Goal: Information Seeking & Learning: Learn about a topic

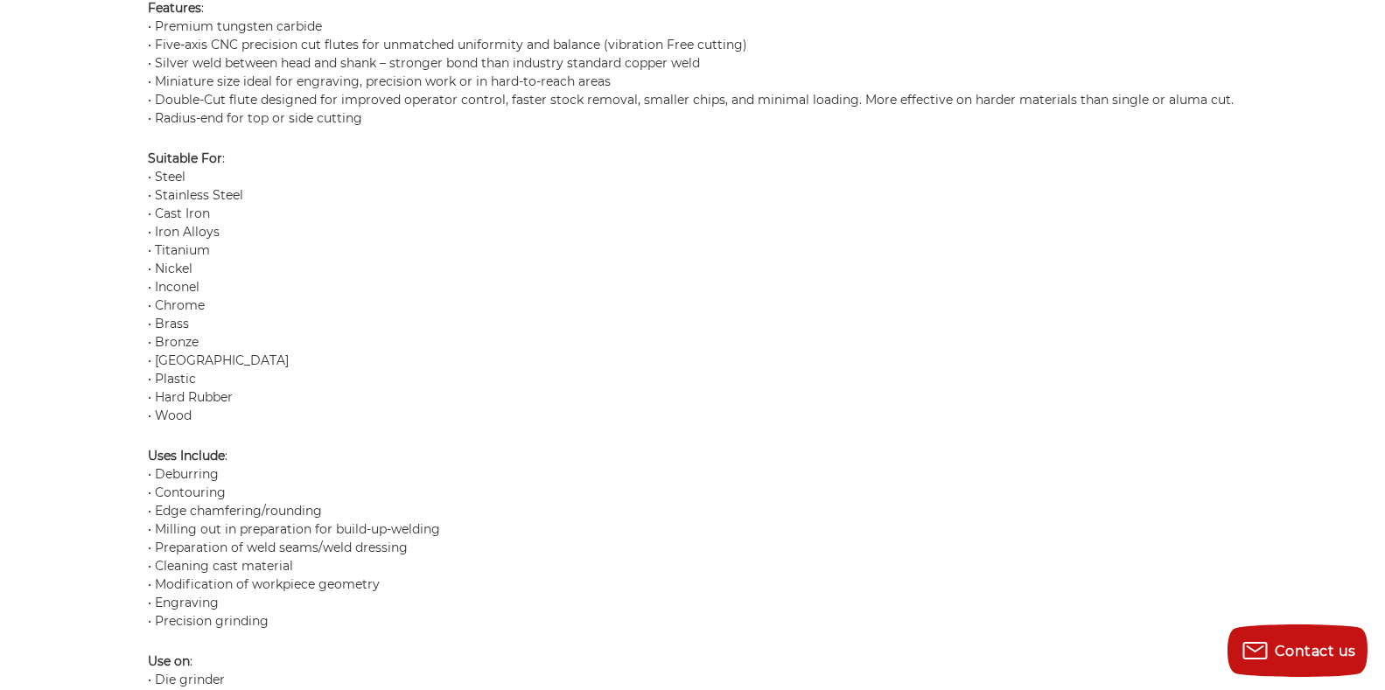
scroll to position [1550, 0]
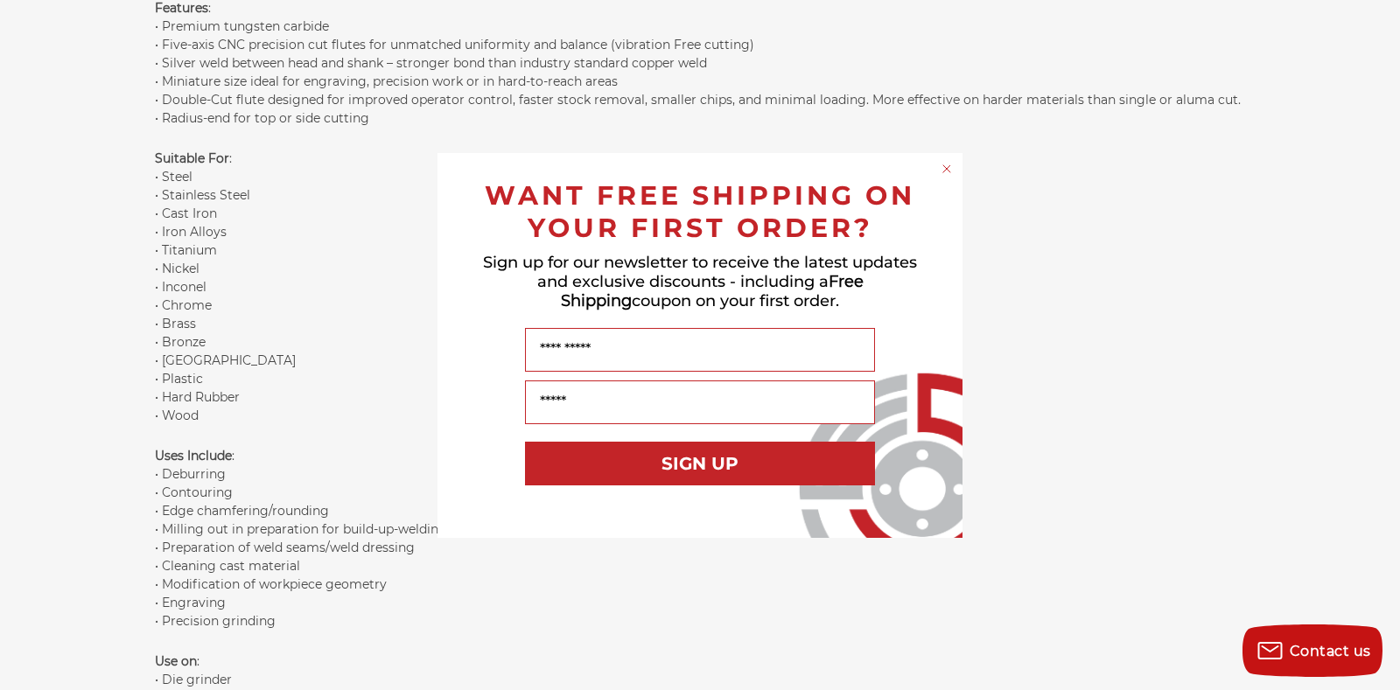
click at [943, 168] on circle "Close dialog" at bounding box center [947, 168] width 17 height 17
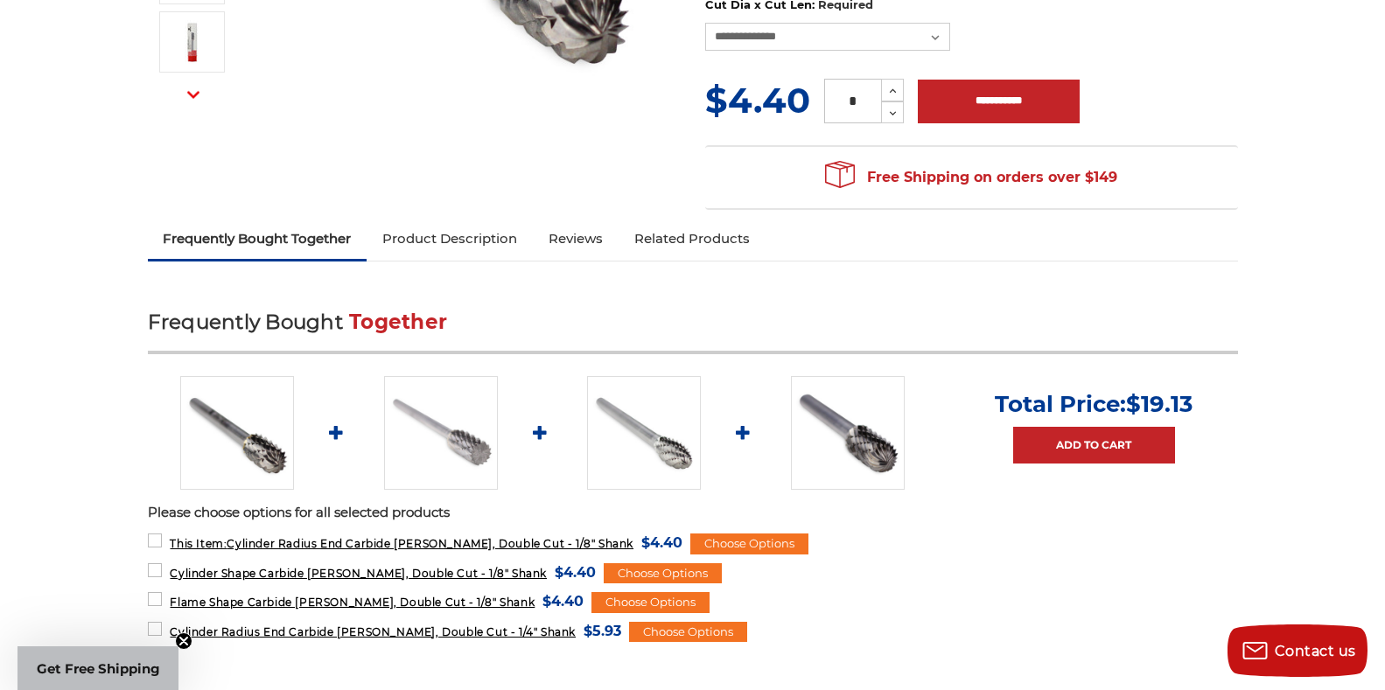
scroll to position [237, 0]
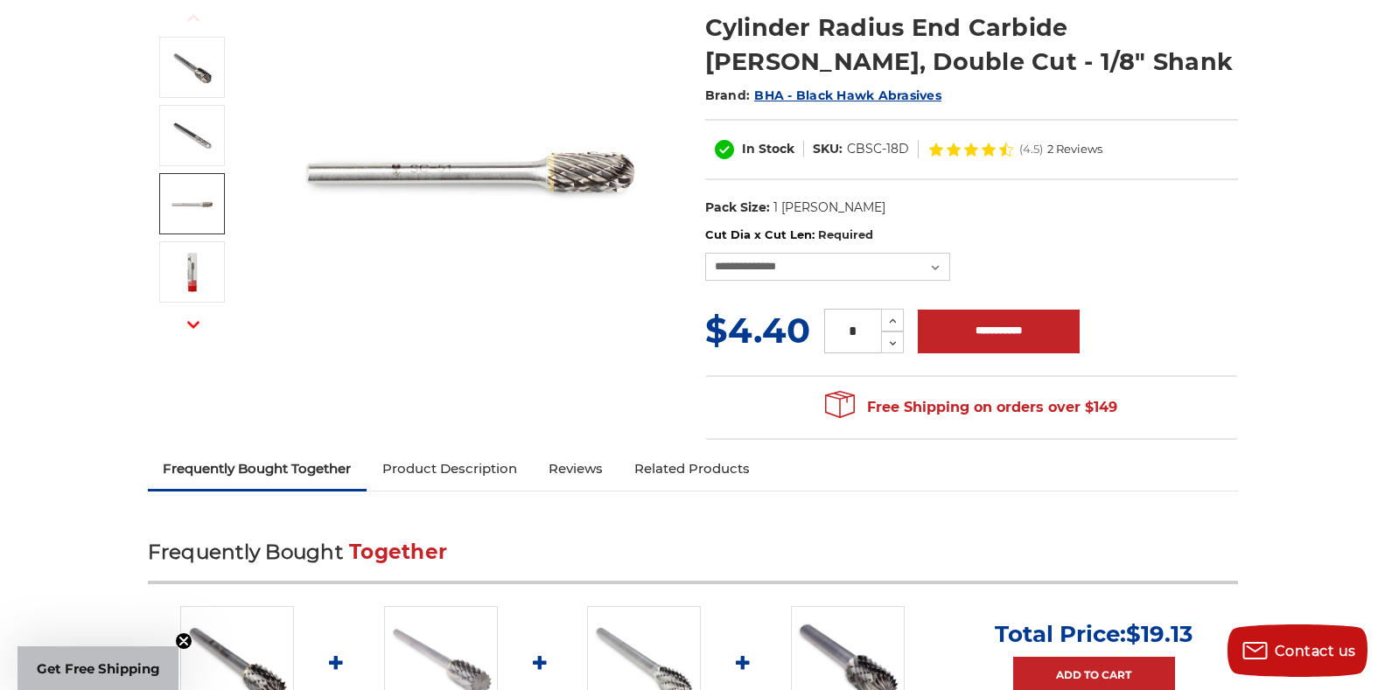
click at [190, 197] on img at bounding box center [193, 204] width 44 height 44
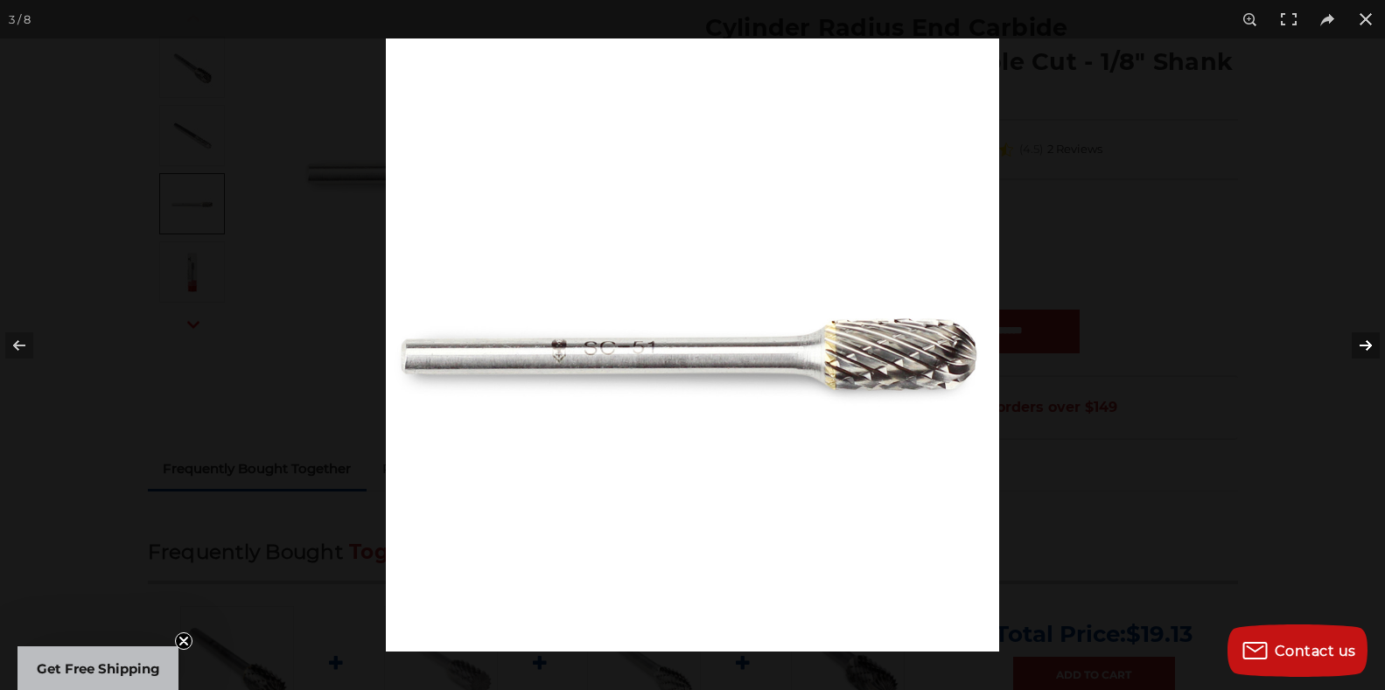
click at [1366, 339] on button at bounding box center [1354, 345] width 61 height 87
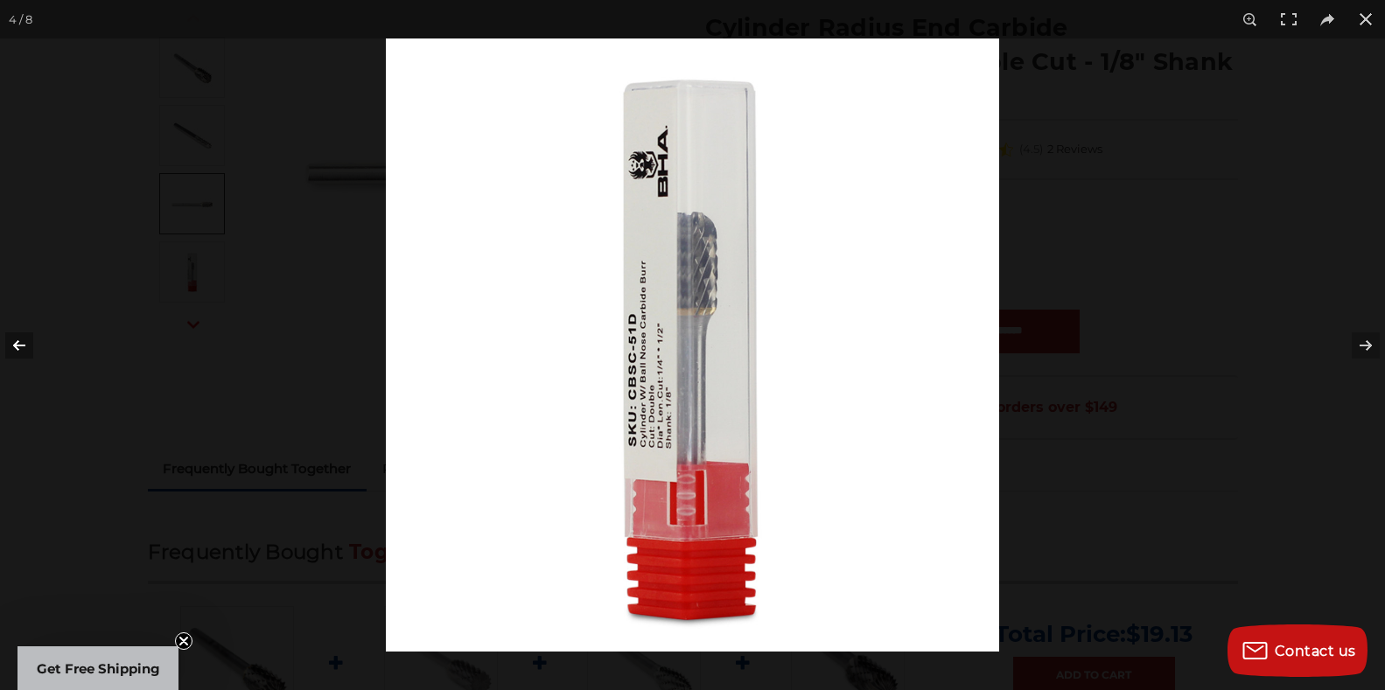
click at [10, 347] on button at bounding box center [30, 345] width 61 height 87
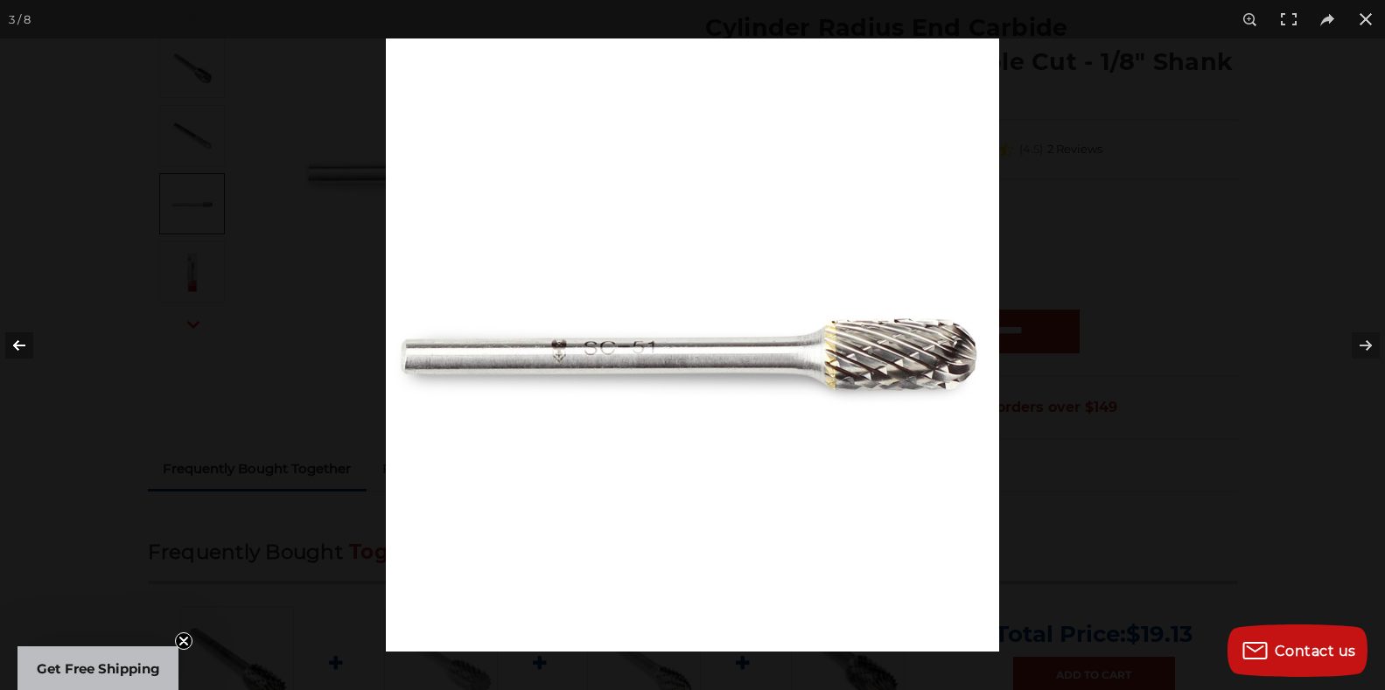
click at [12, 346] on button at bounding box center [30, 345] width 61 height 87
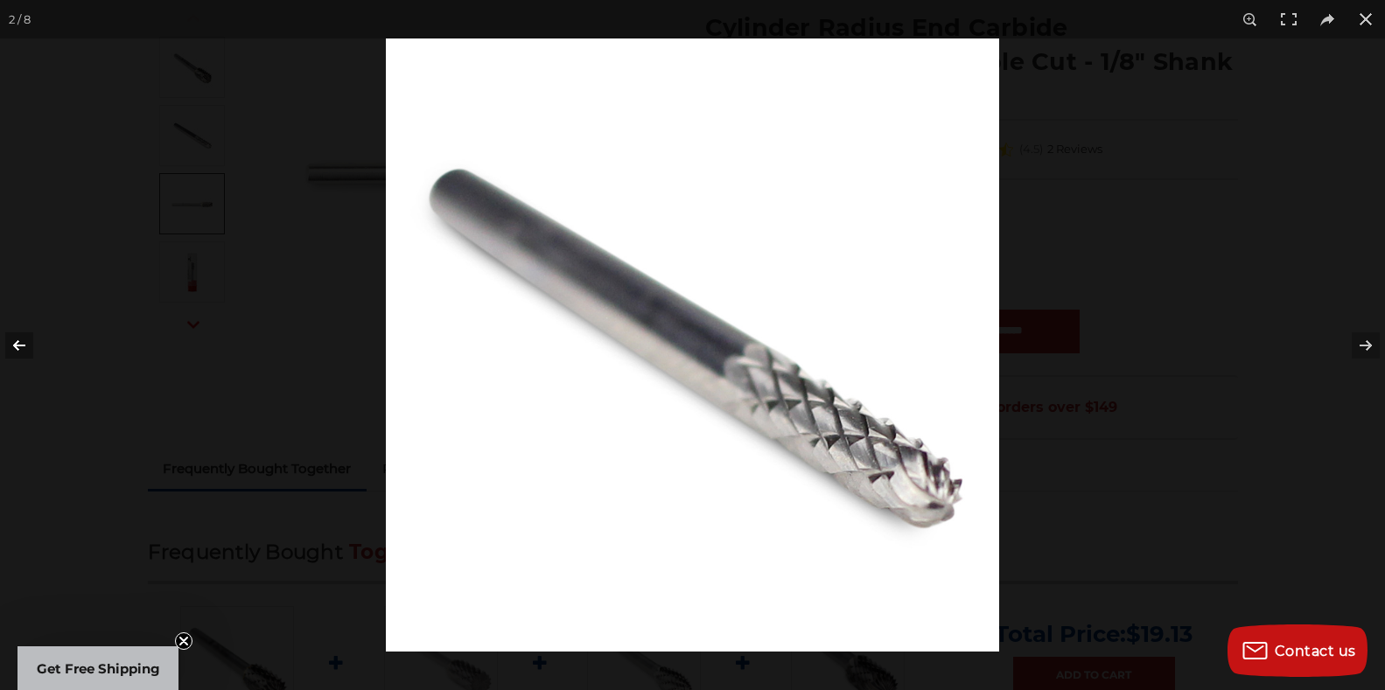
click at [13, 346] on button at bounding box center [30, 345] width 61 height 87
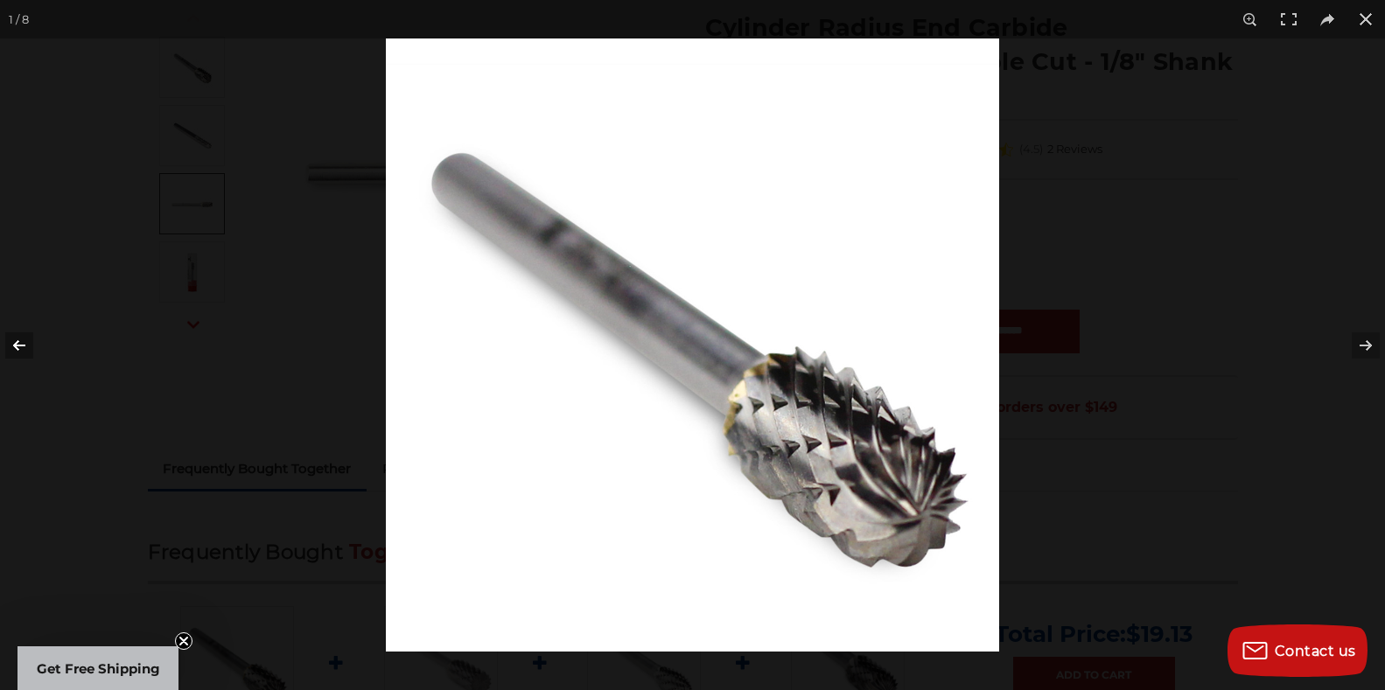
click at [13, 346] on button at bounding box center [30, 345] width 61 height 87
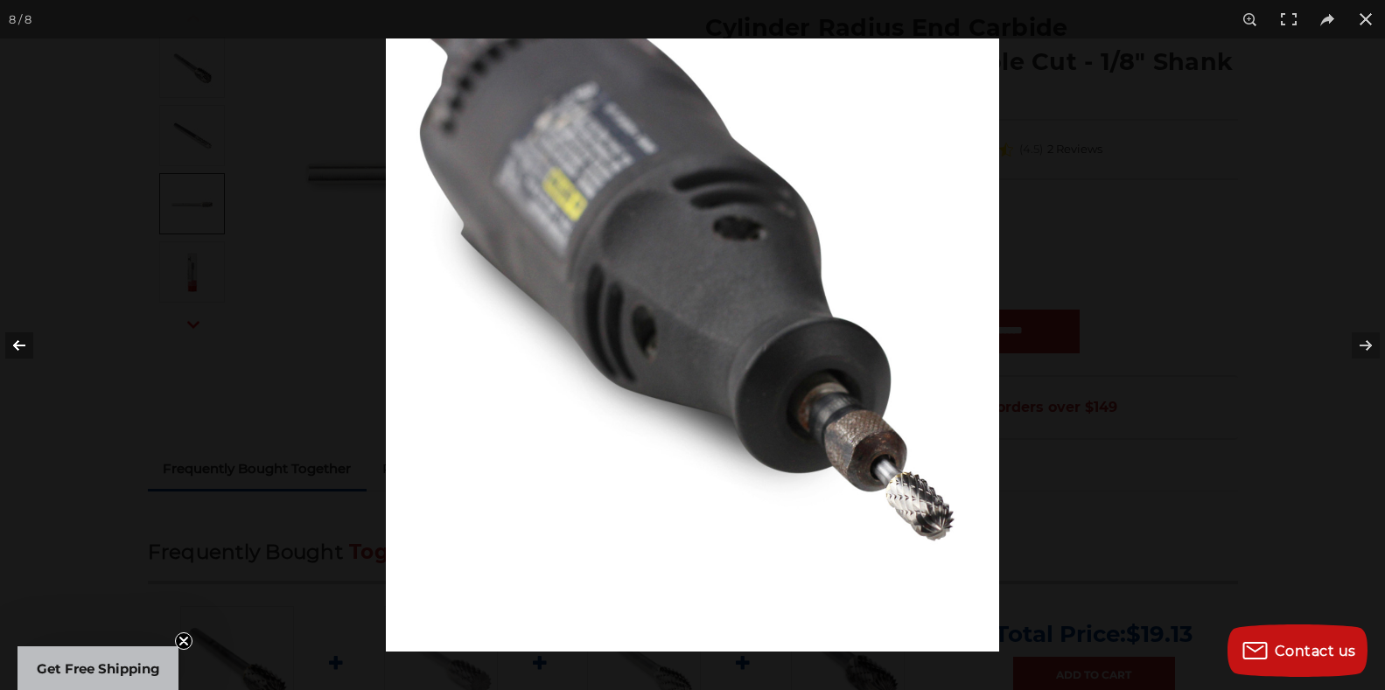
click at [13, 346] on button at bounding box center [30, 345] width 61 height 87
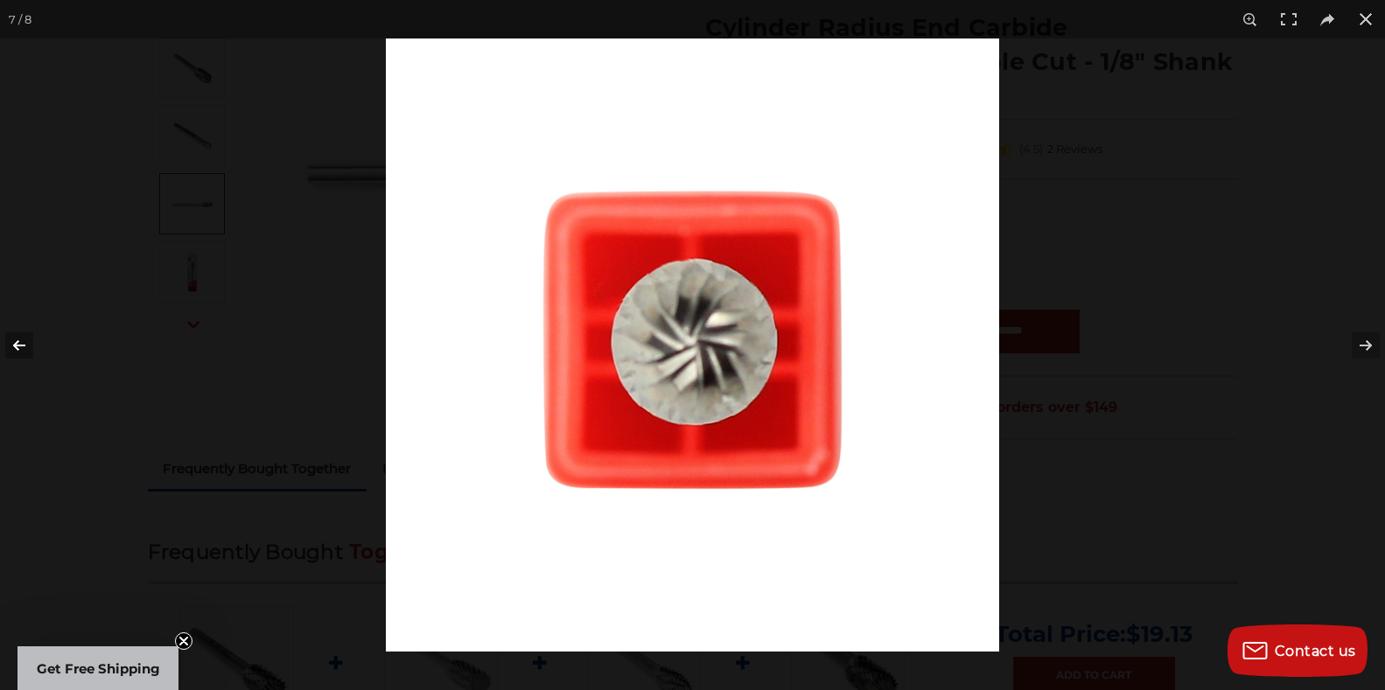
click at [13, 346] on button at bounding box center [30, 345] width 61 height 87
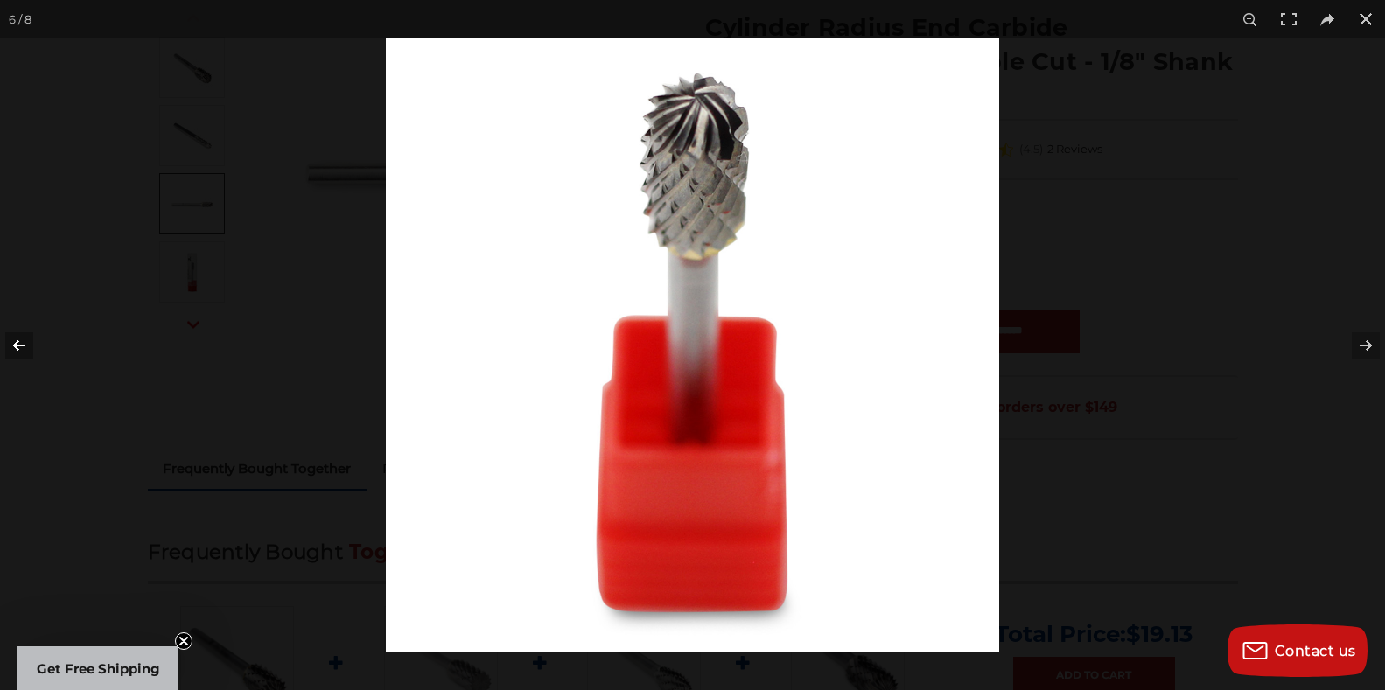
click at [13, 346] on button at bounding box center [30, 345] width 61 height 87
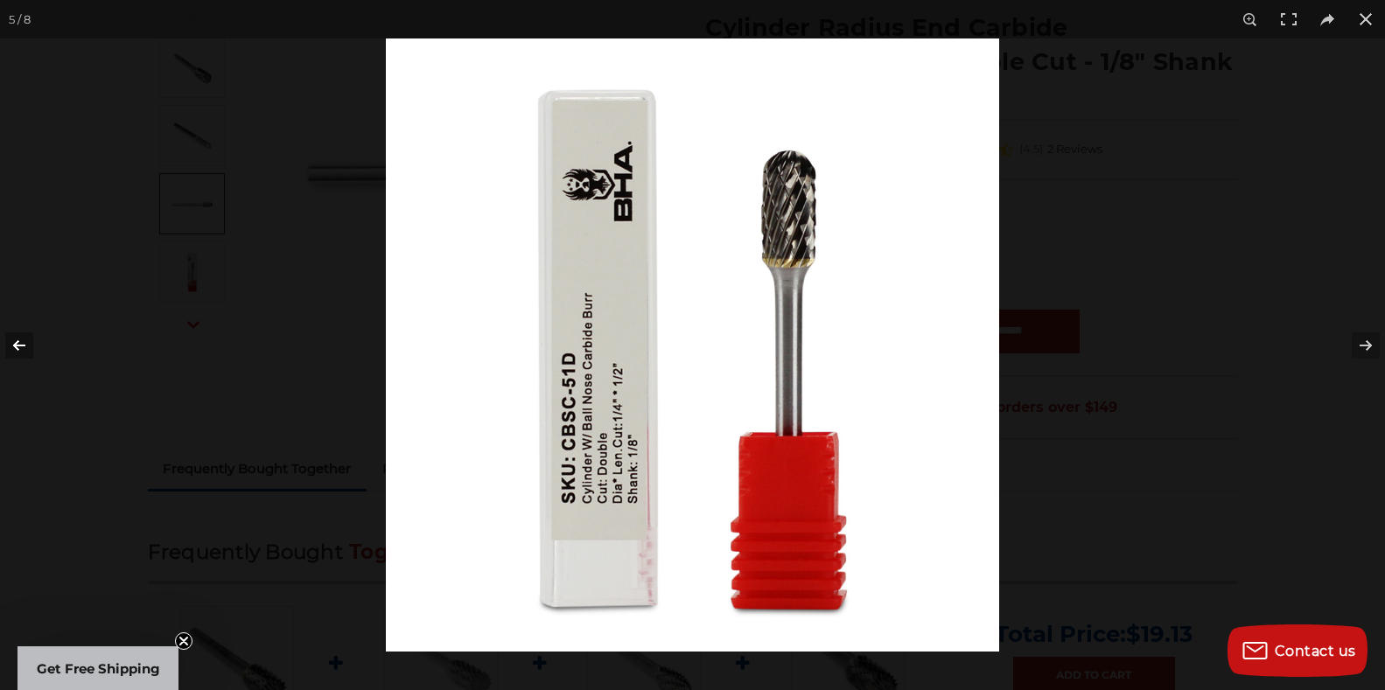
click at [13, 346] on button at bounding box center [30, 345] width 61 height 87
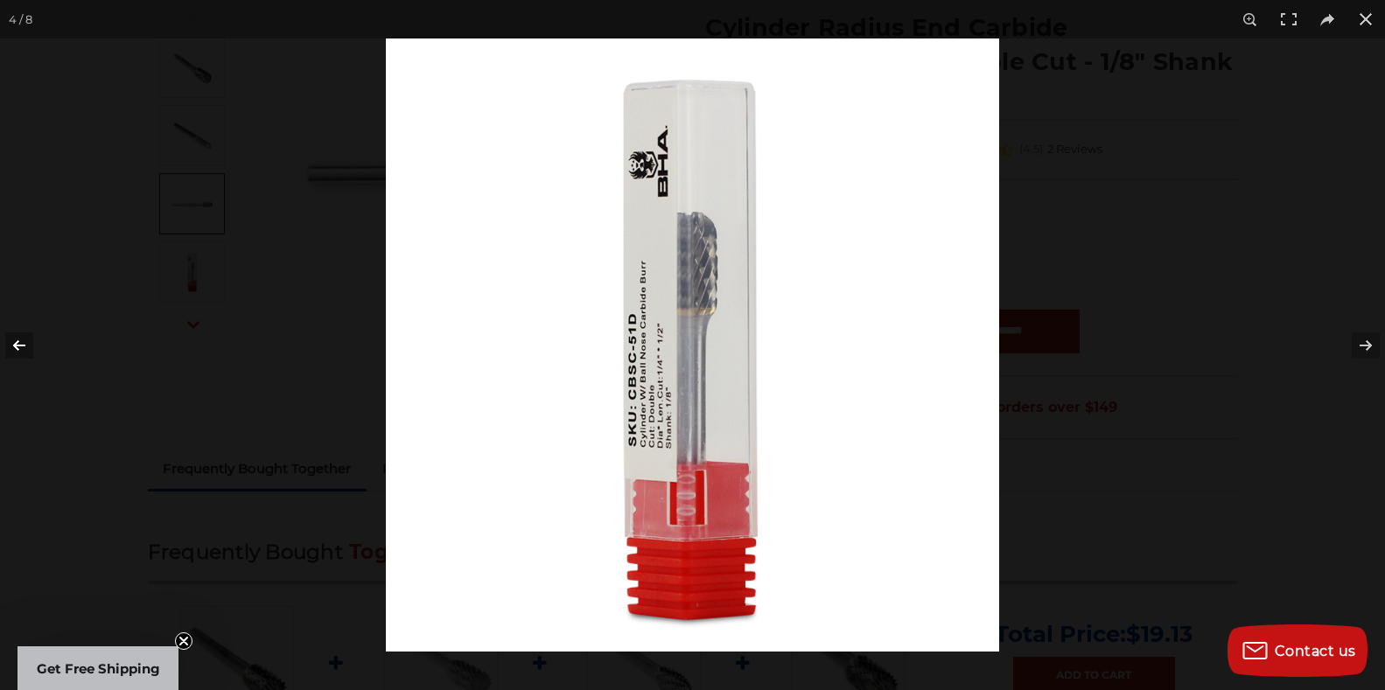
click at [13, 346] on button at bounding box center [30, 345] width 61 height 87
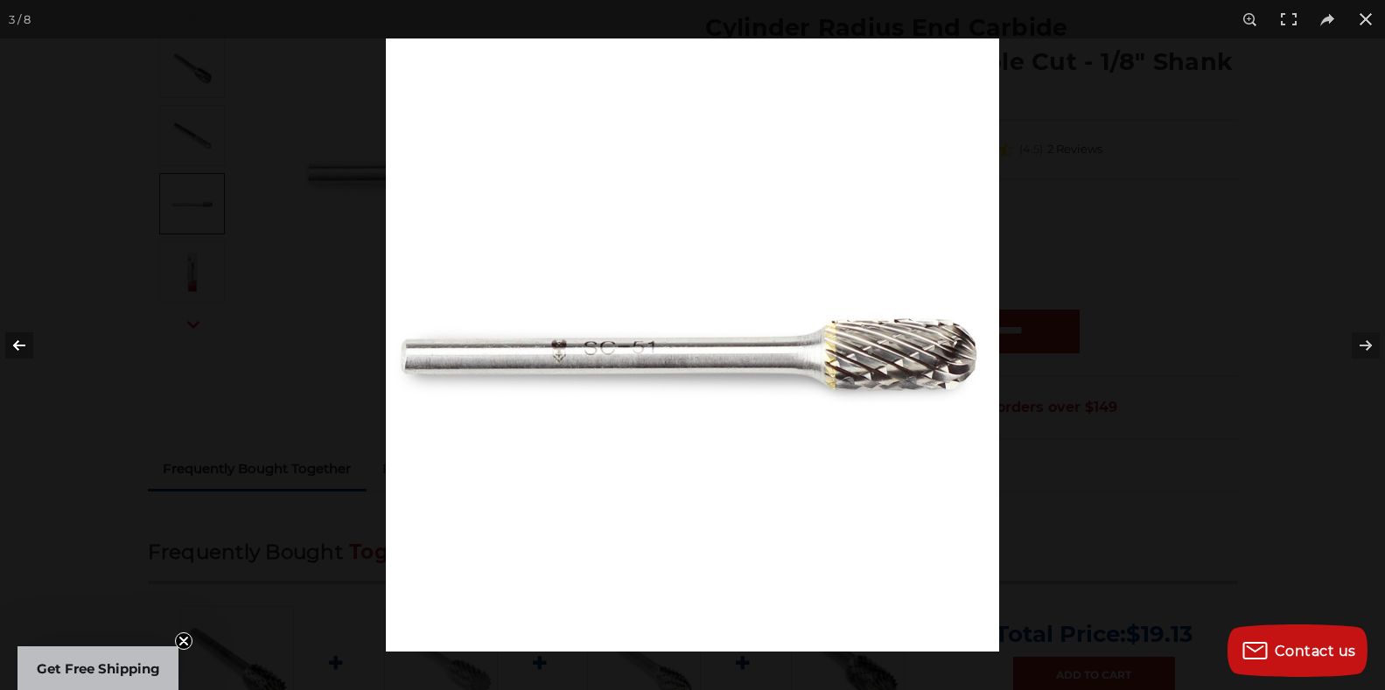
click at [13, 345] on button at bounding box center [30, 345] width 61 height 87
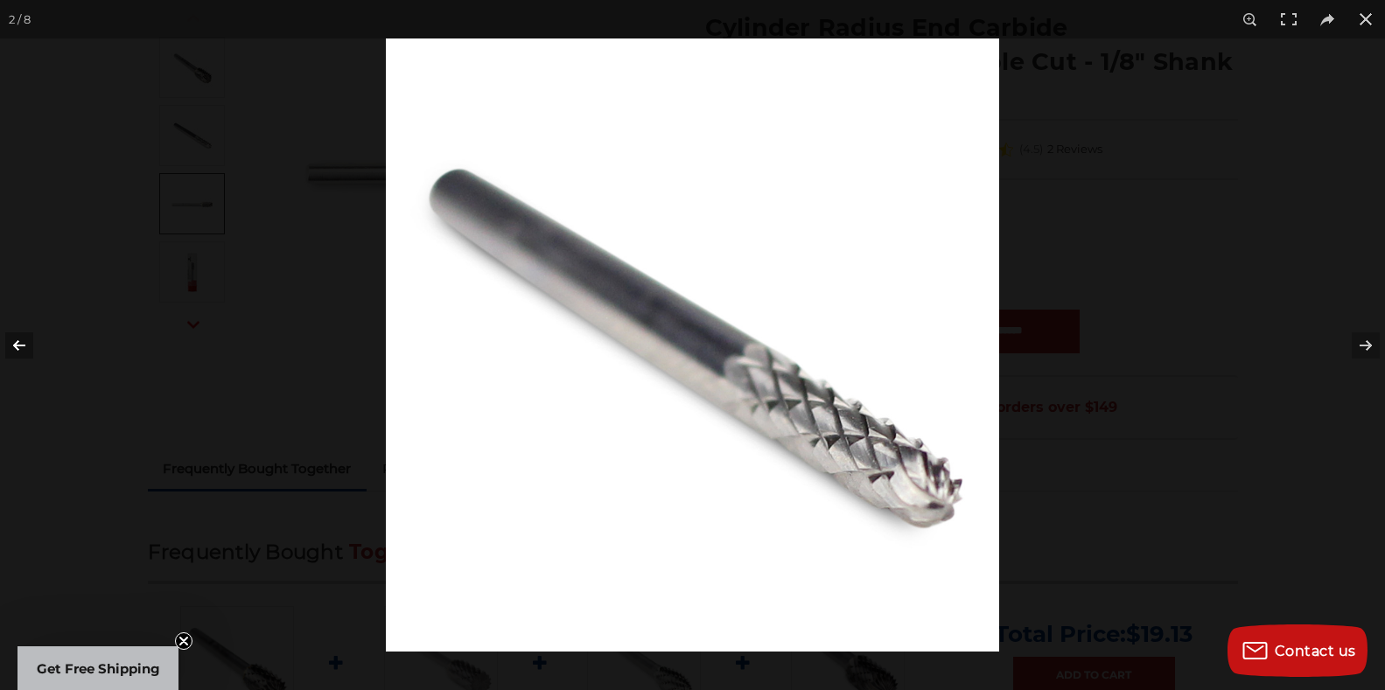
click at [13, 345] on button at bounding box center [30, 345] width 61 height 87
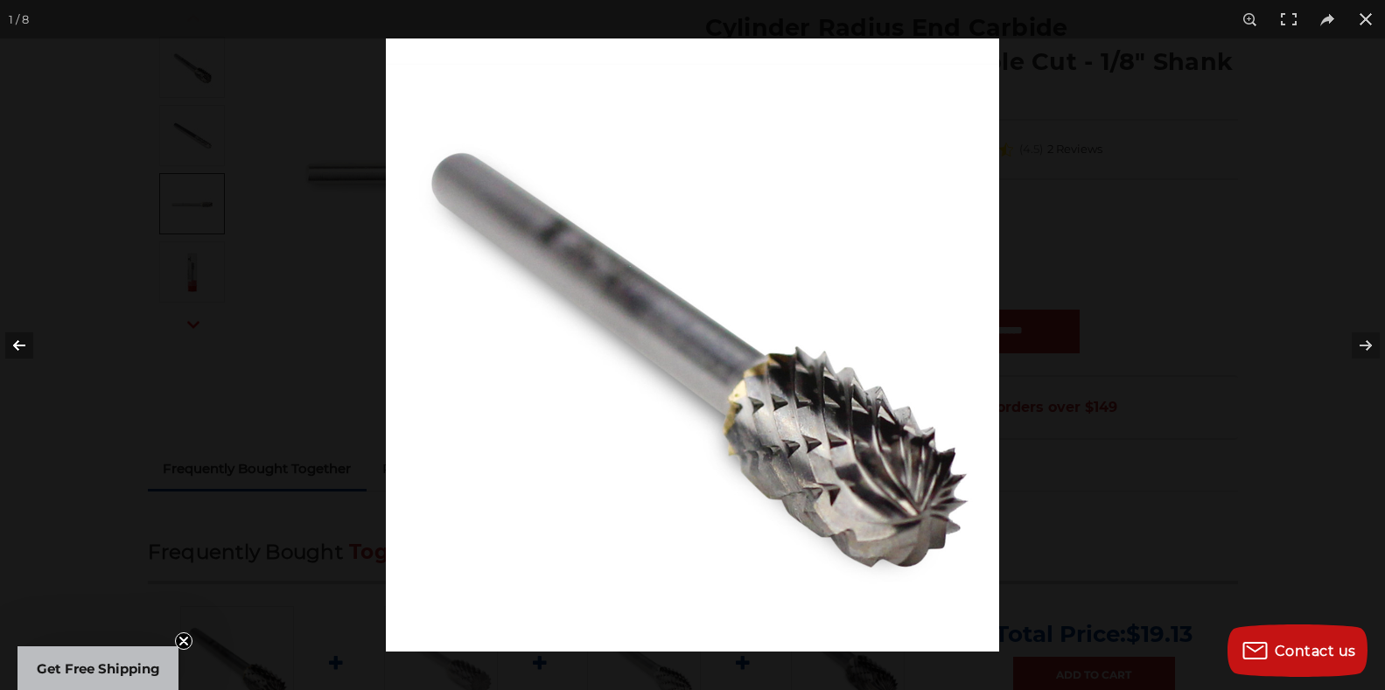
click at [13, 345] on button at bounding box center [30, 345] width 61 height 87
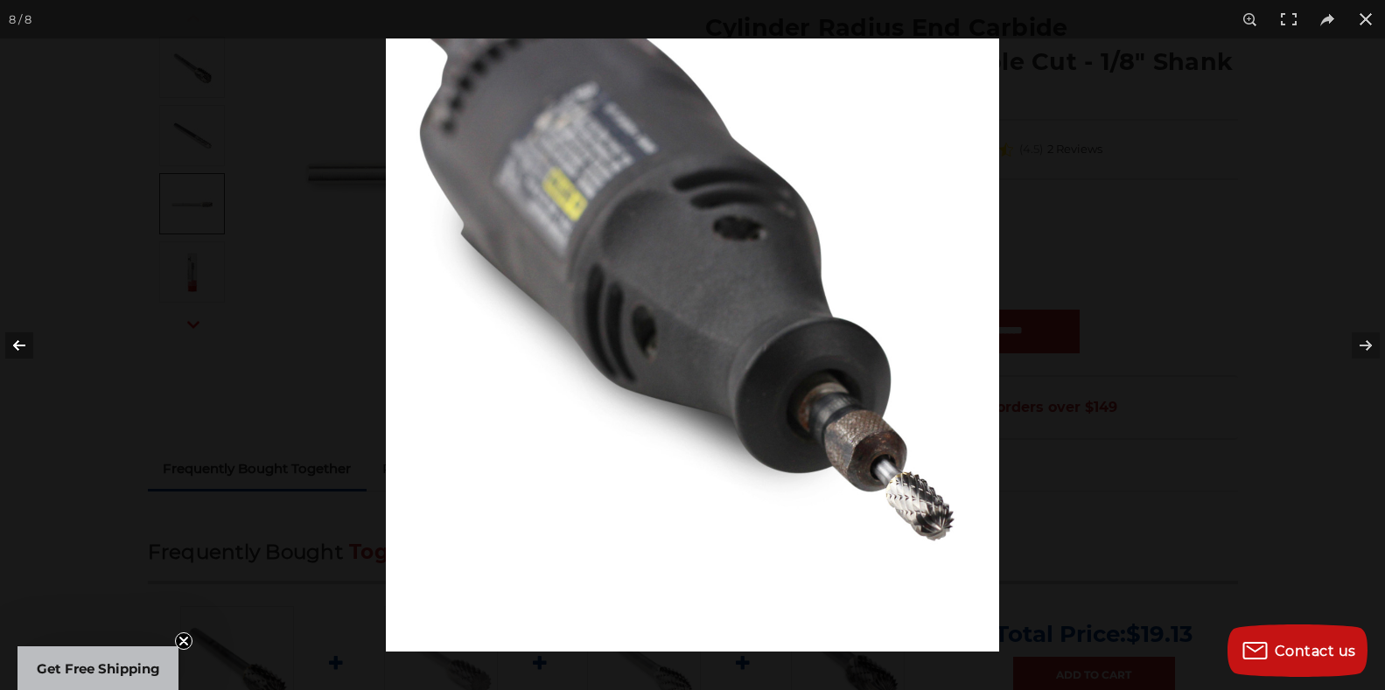
click at [13, 345] on button at bounding box center [30, 345] width 61 height 87
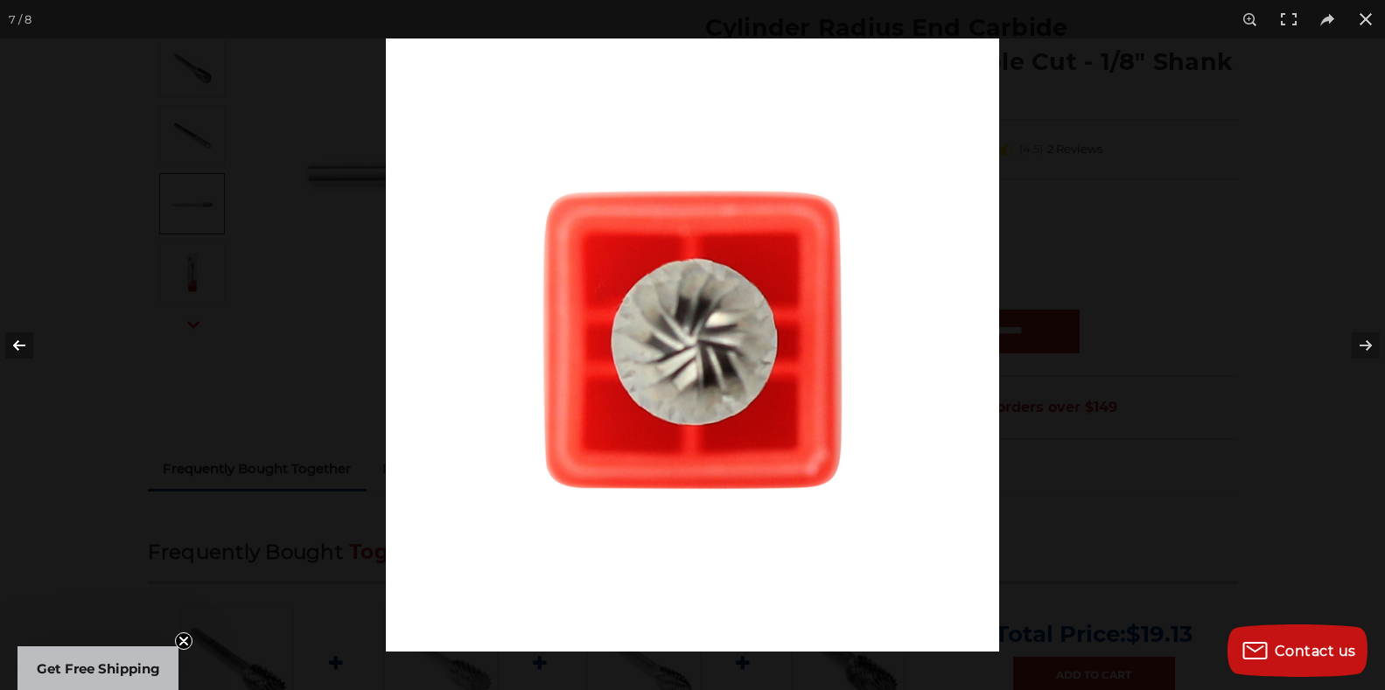
click at [13, 345] on button at bounding box center [30, 345] width 61 height 87
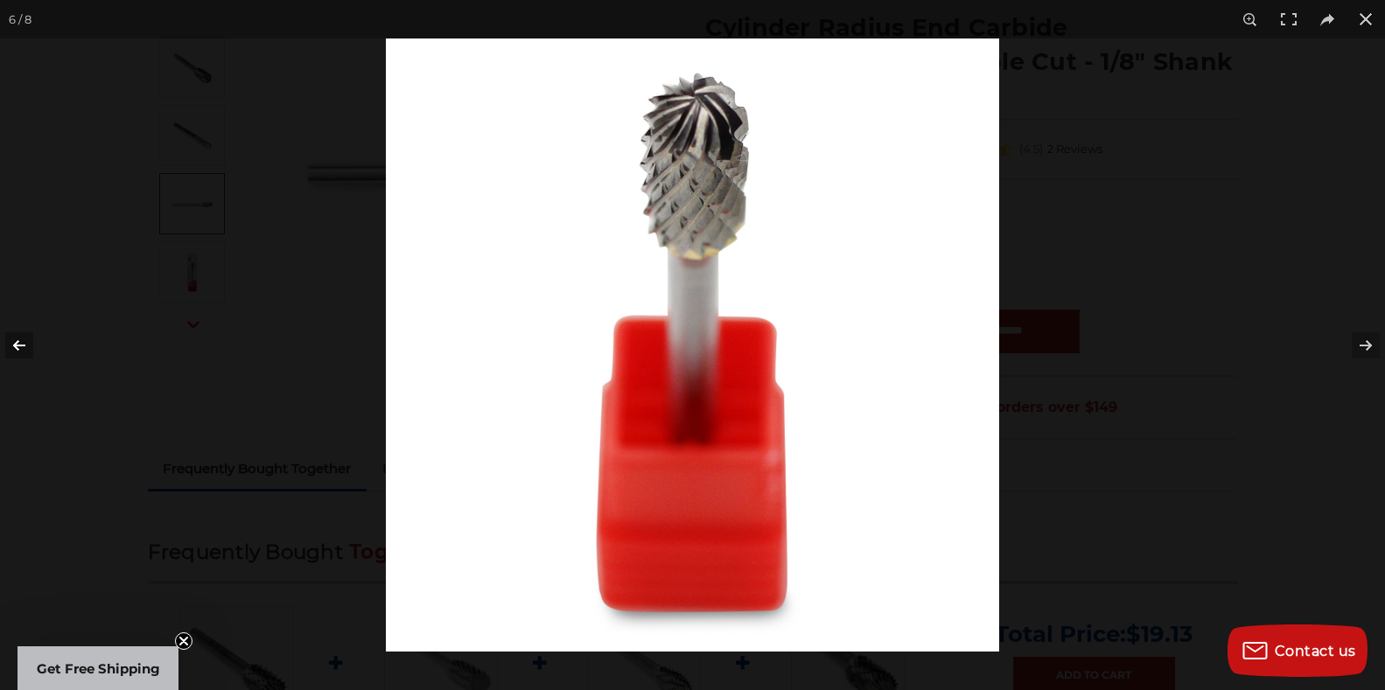
click at [13, 345] on button at bounding box center [30, 345] width 61 height 87
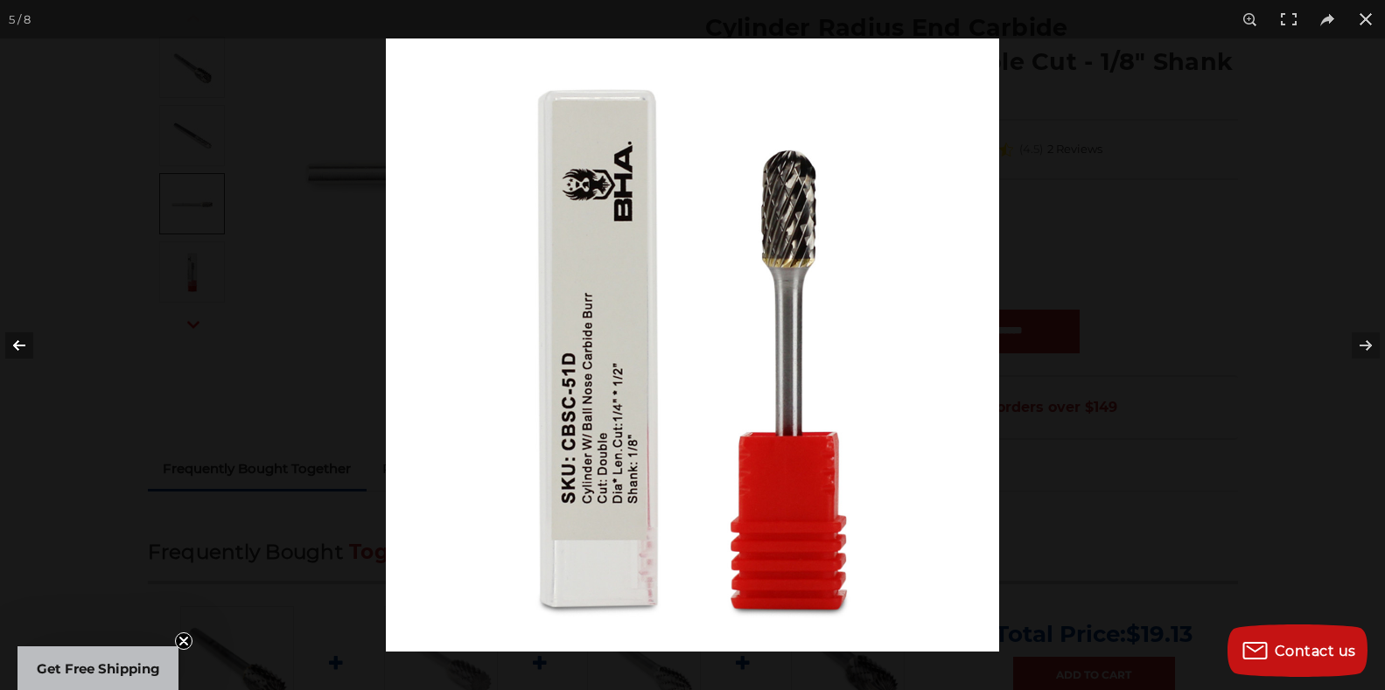
click at [13, 345] on button at bounding box center [30, 345] width 61 height 87
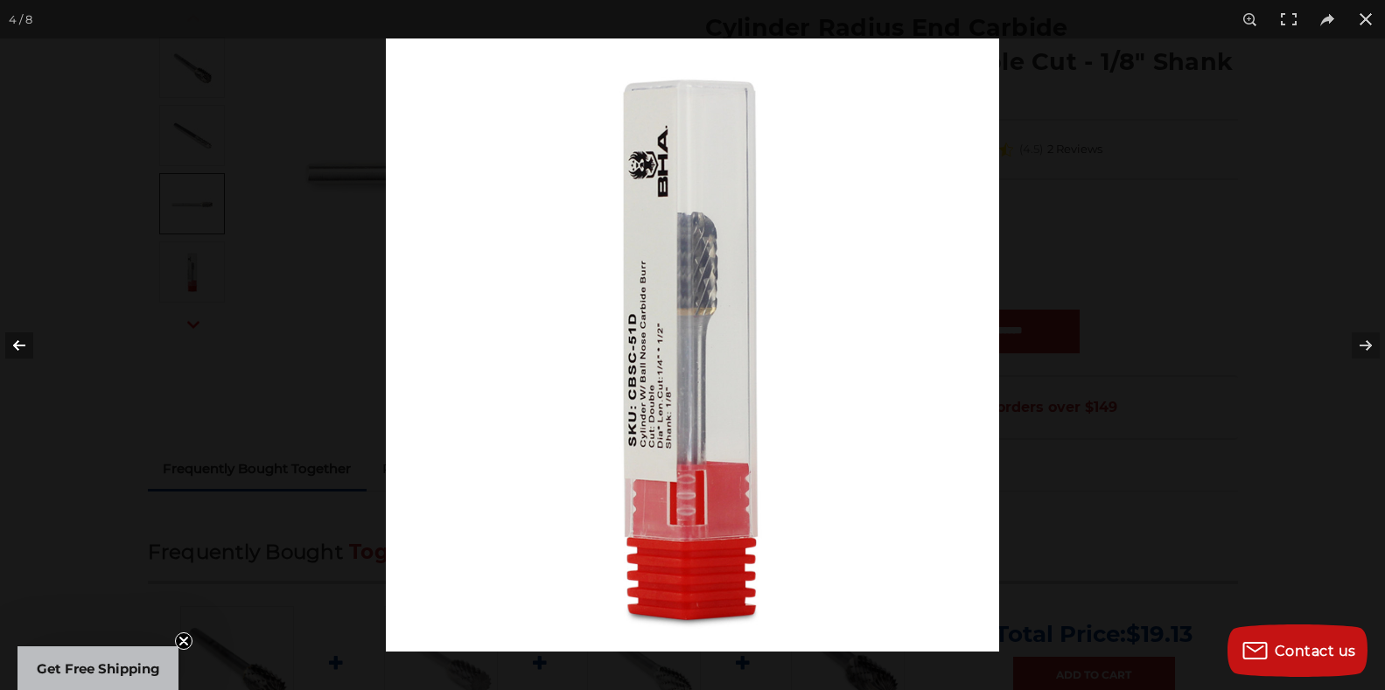
click at [13, 344] on button at bounding box center [30, 345] width 61 height 87
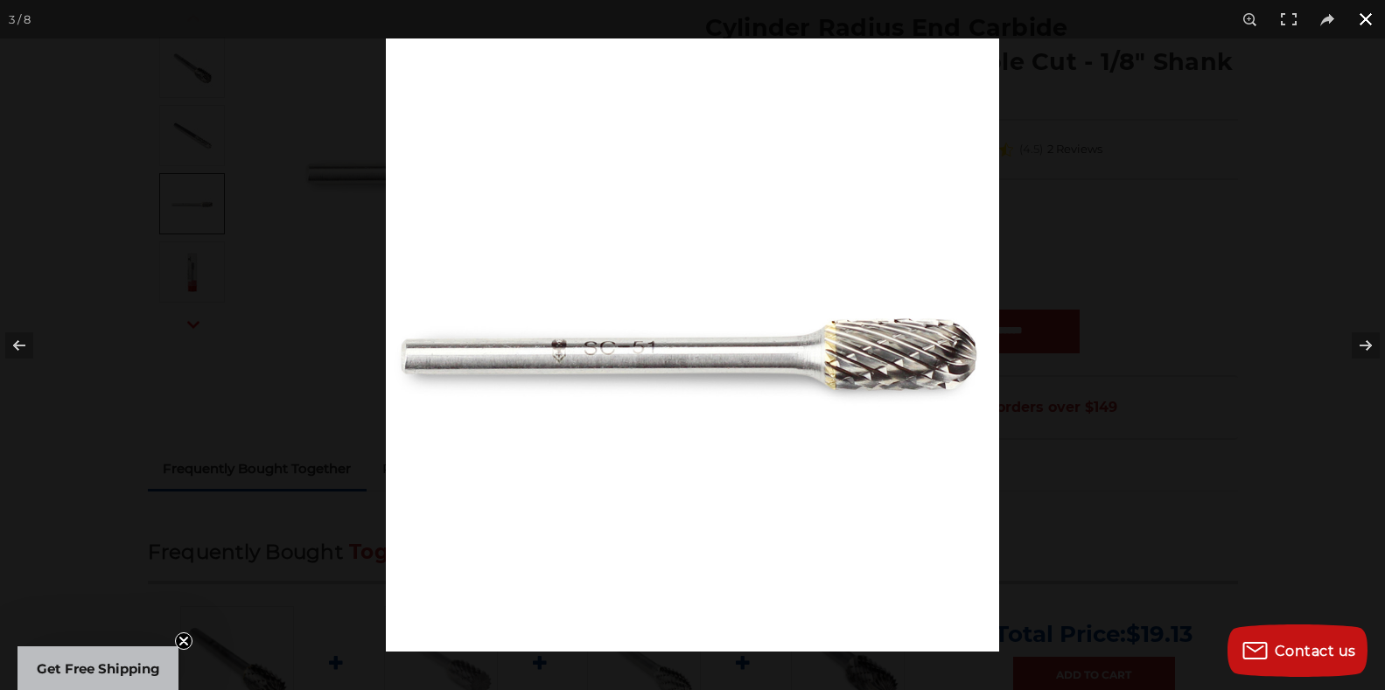
click at [1366, 16] on button at bounding box center [1366, 19] width 38 height 38
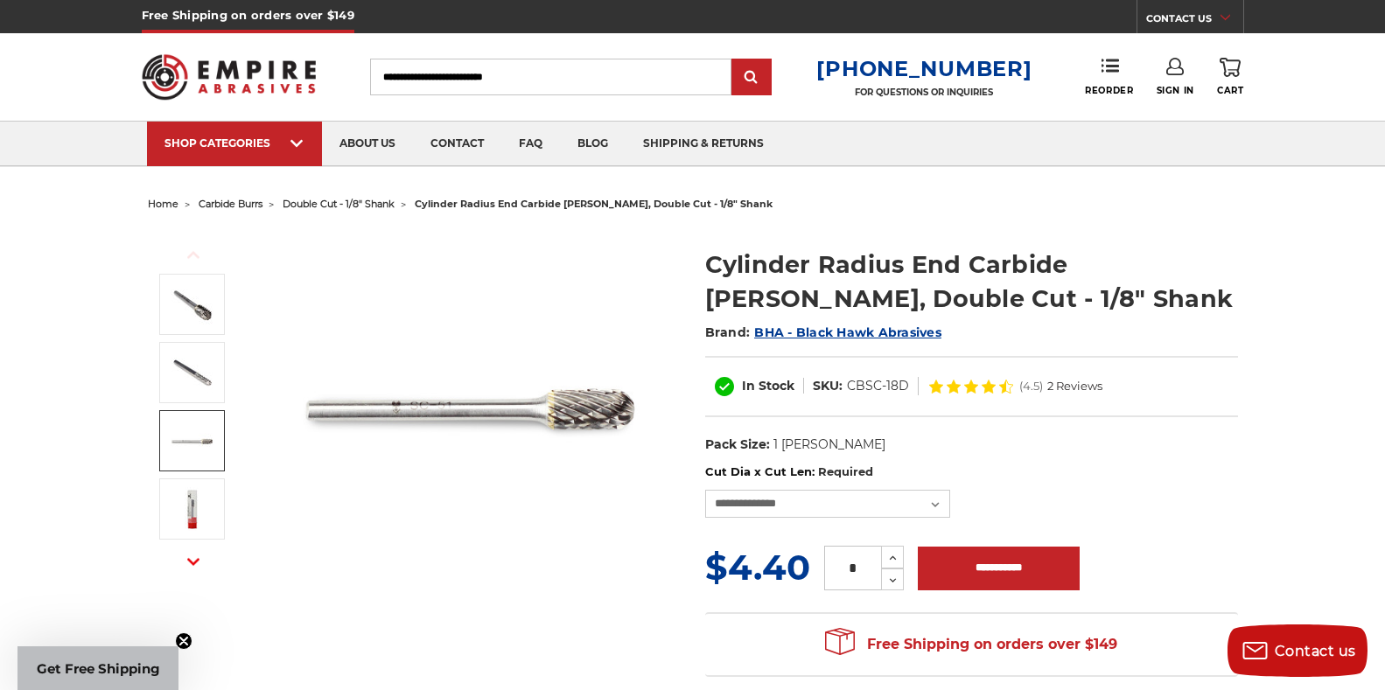
click at [440, 78] on input "Search" at bounding box center [550, 77] width 361 height 37
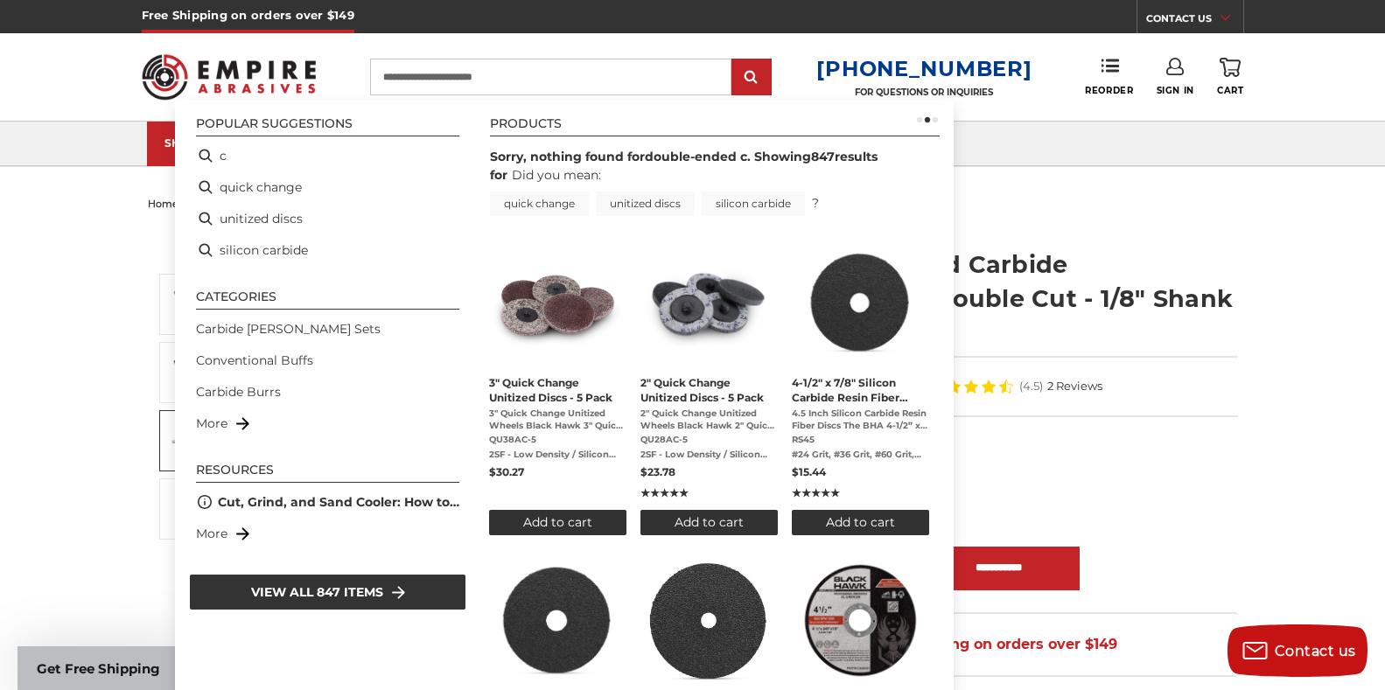
type input "*"
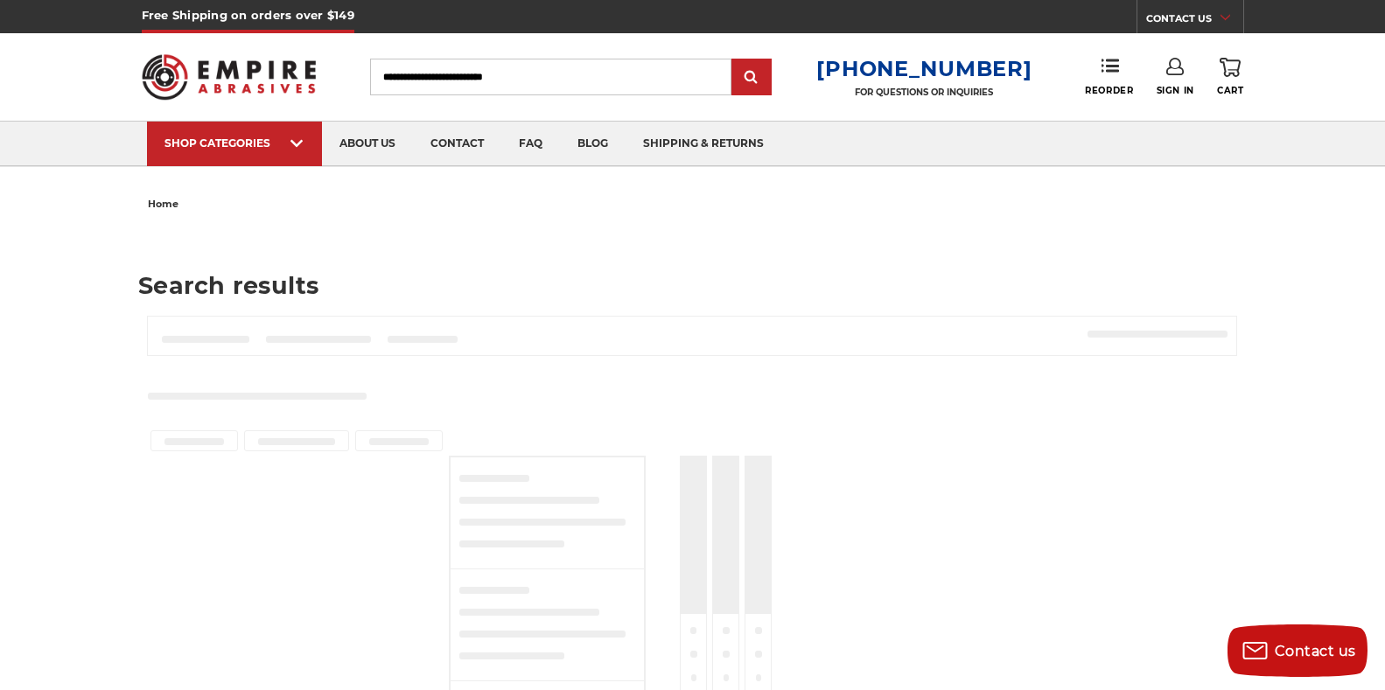
type input "*"
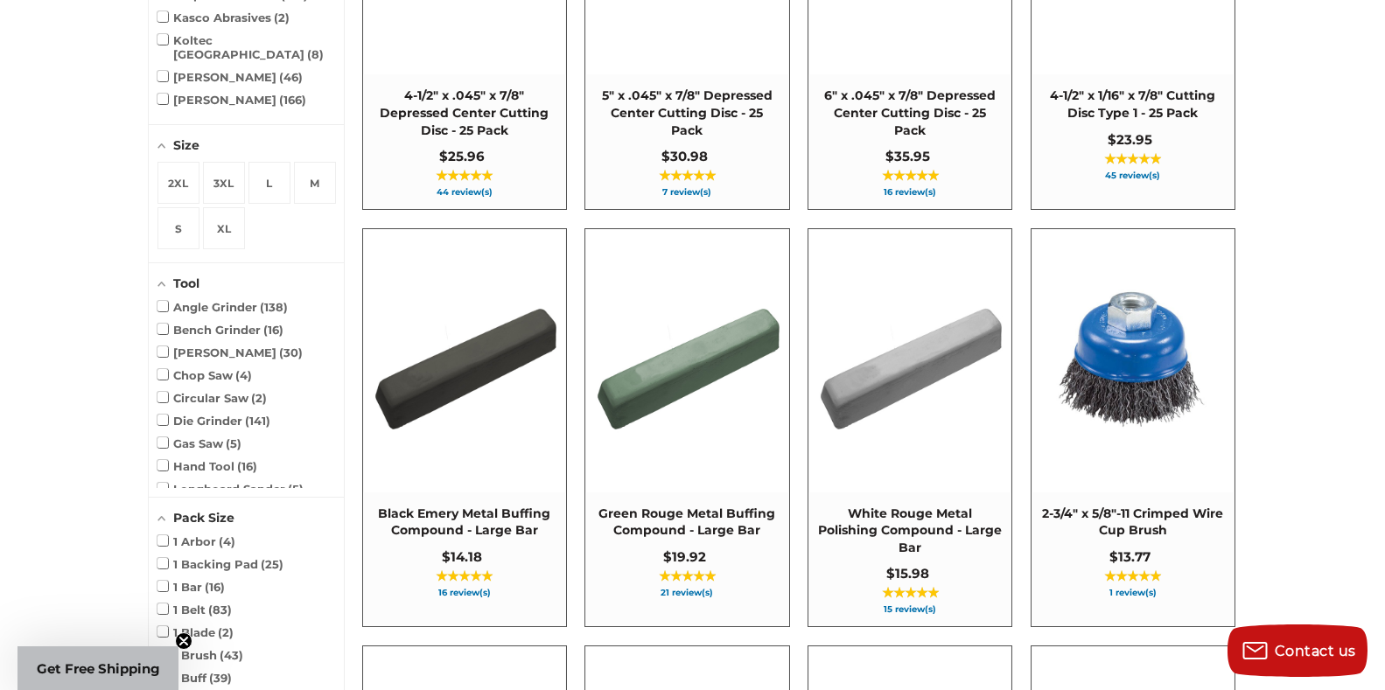
scroll to position [1400, 0]
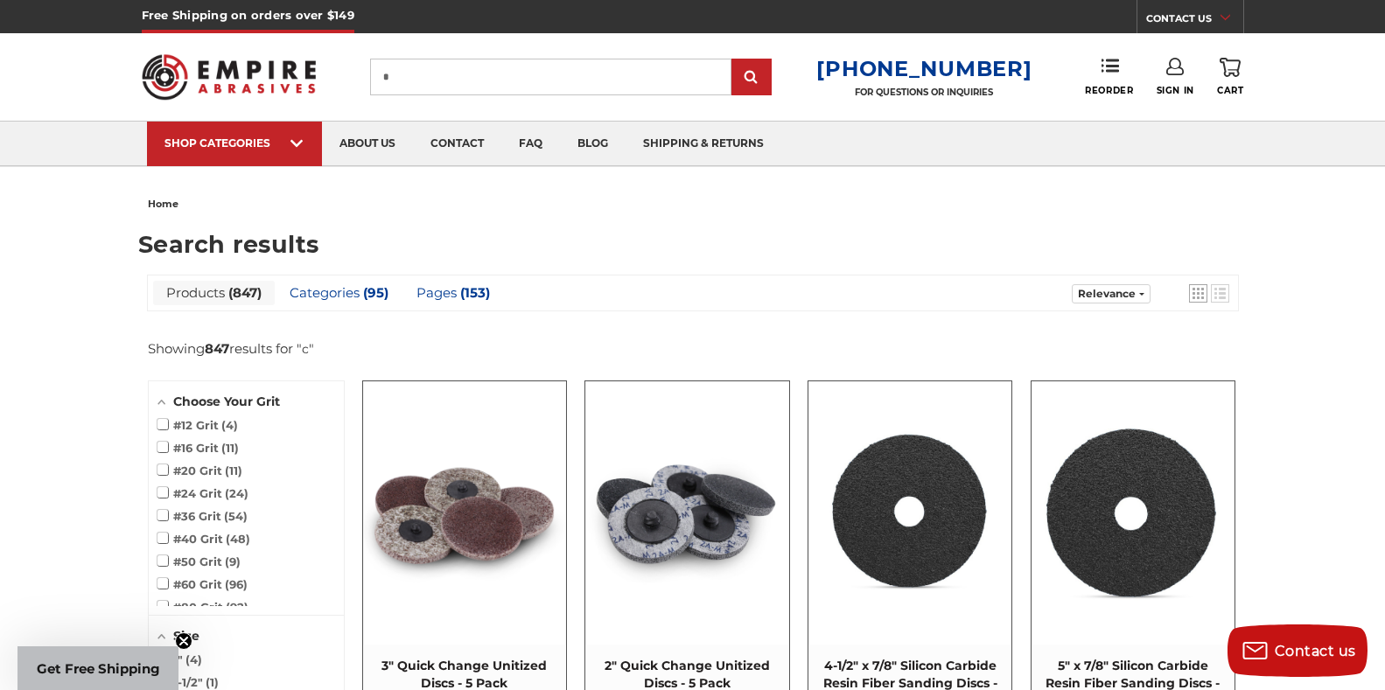
click at [408, 84] on input "*" at bounding box center [550, 77] width 361 height 37
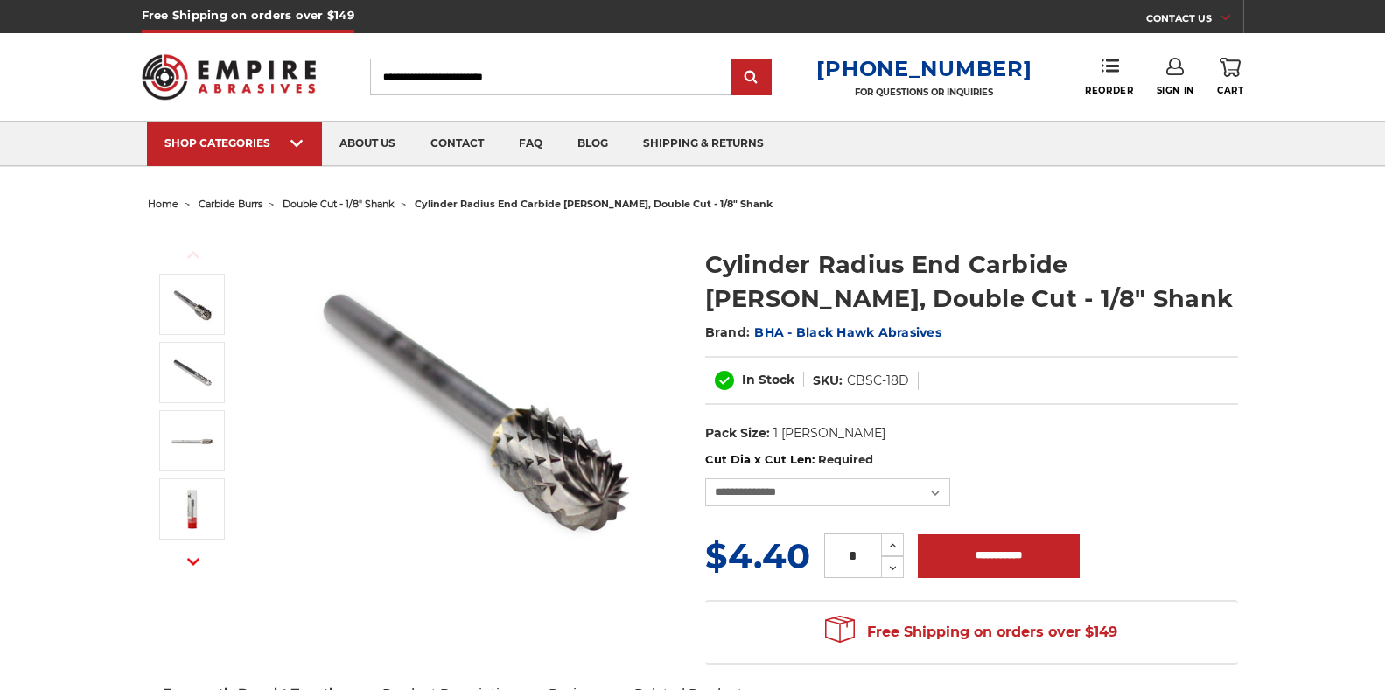
click at [422, 74] on input "Search" at bounding box center [550, 77] width 361 height 37
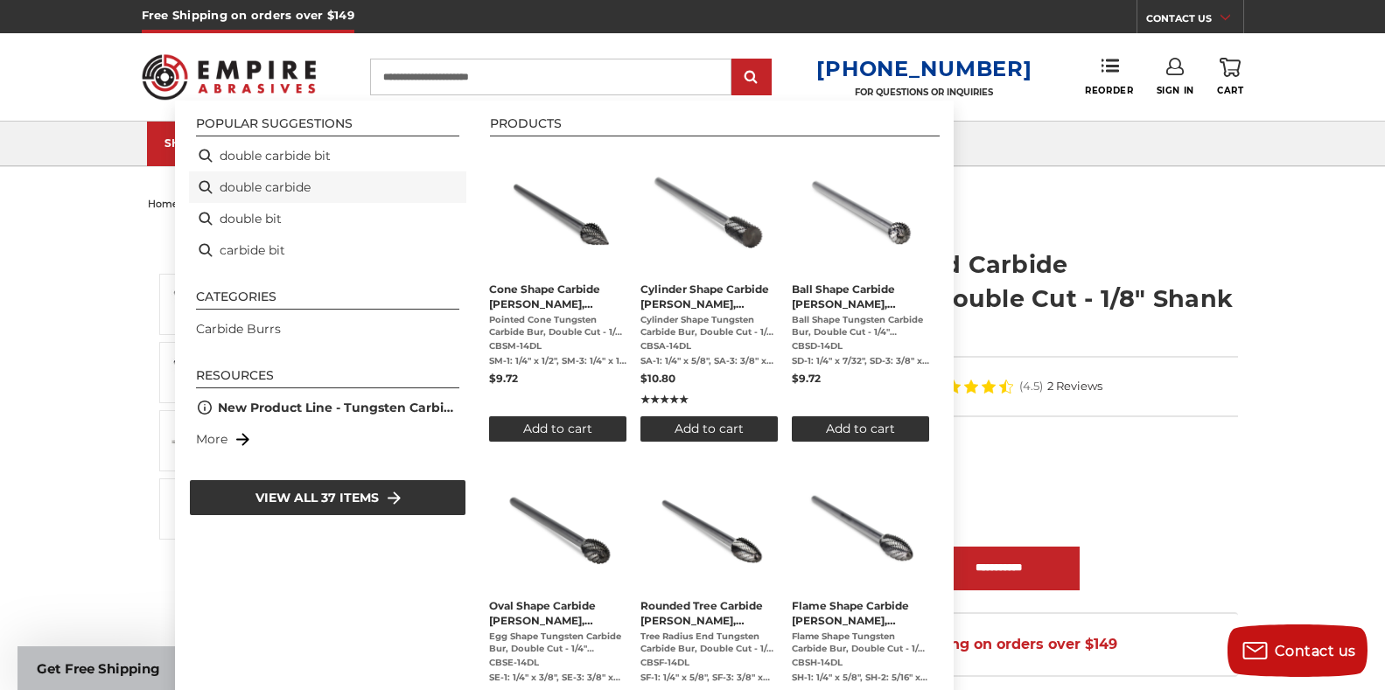
click at [279, 184] on li "double carbide" at bounding box center [327, 186] width 277 height 31
type input "**********"
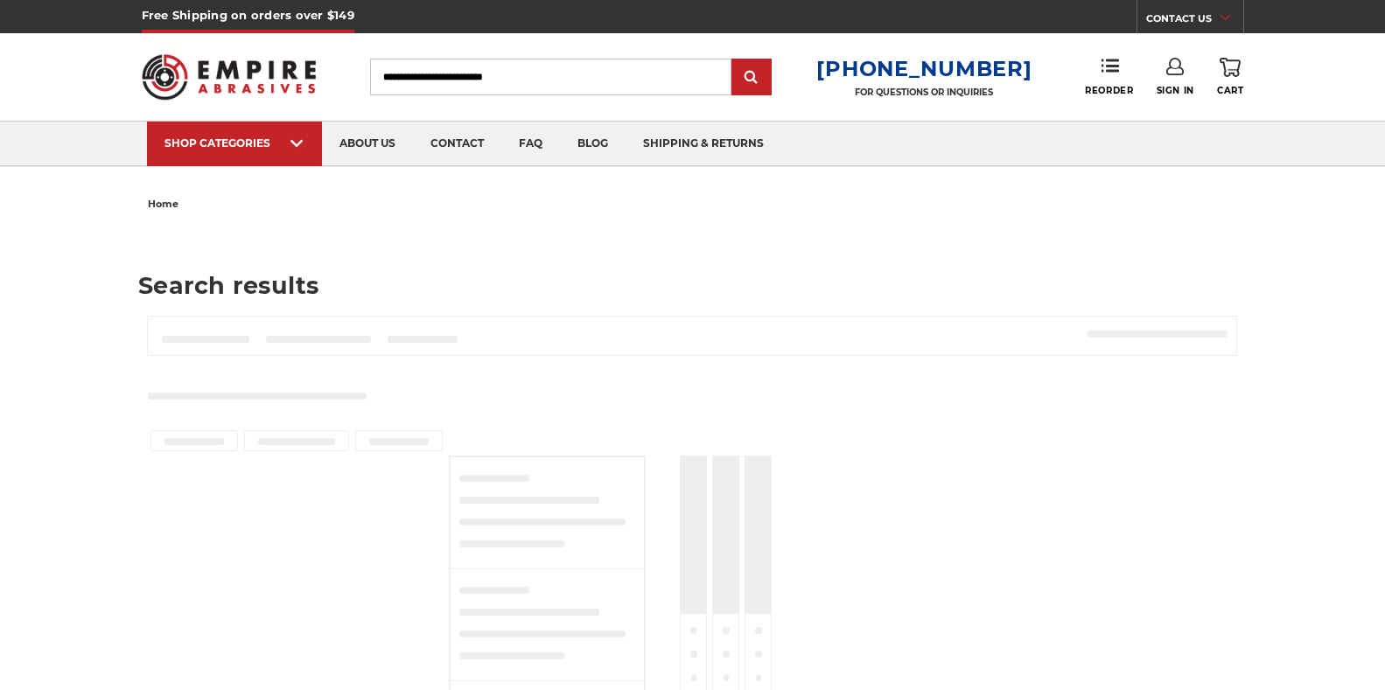
type input "**********"
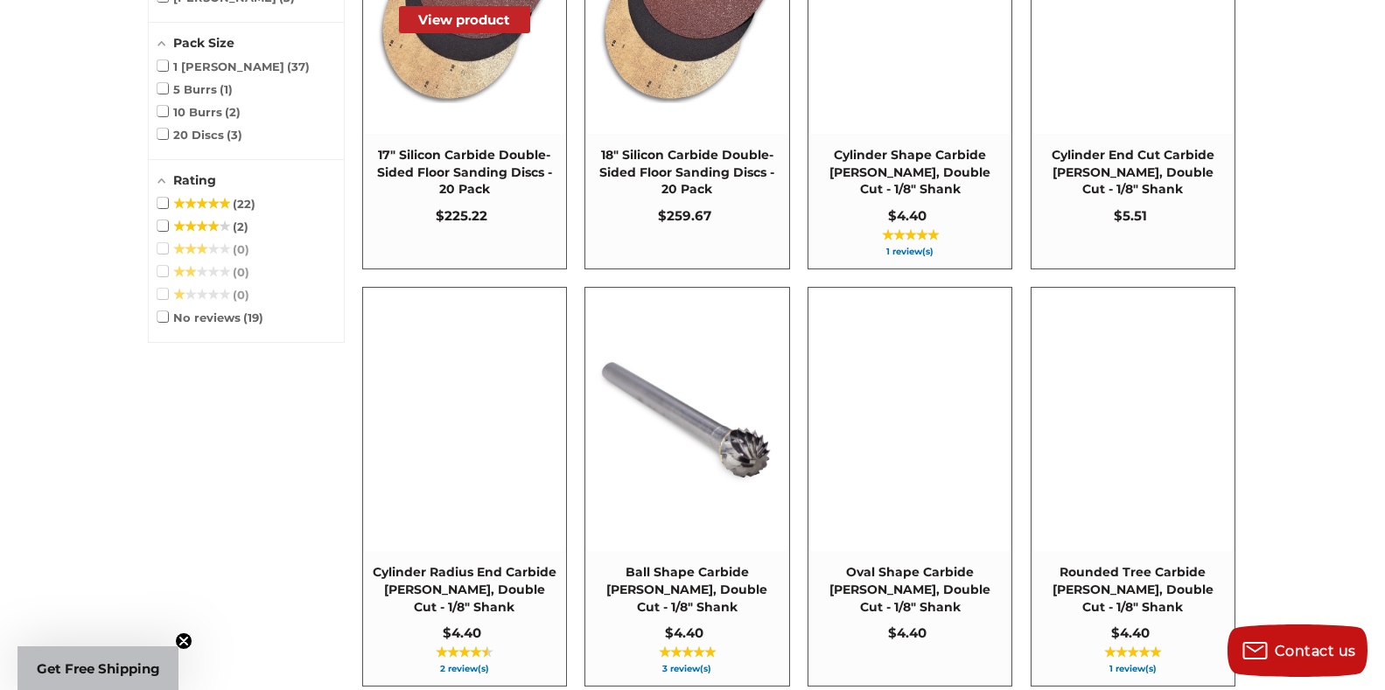
scroll to position [962, 0]
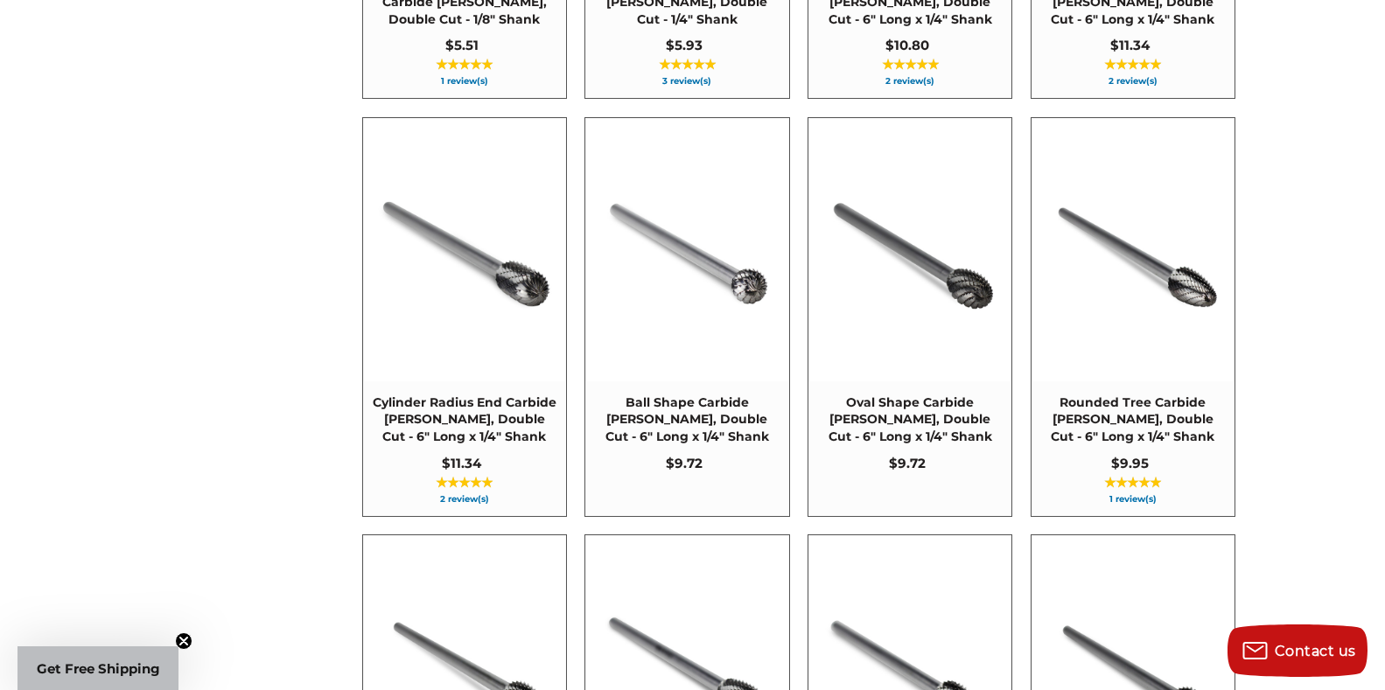
scroll to position [2362, 0]
